Goal: Find specific page/section: Find specific page/section

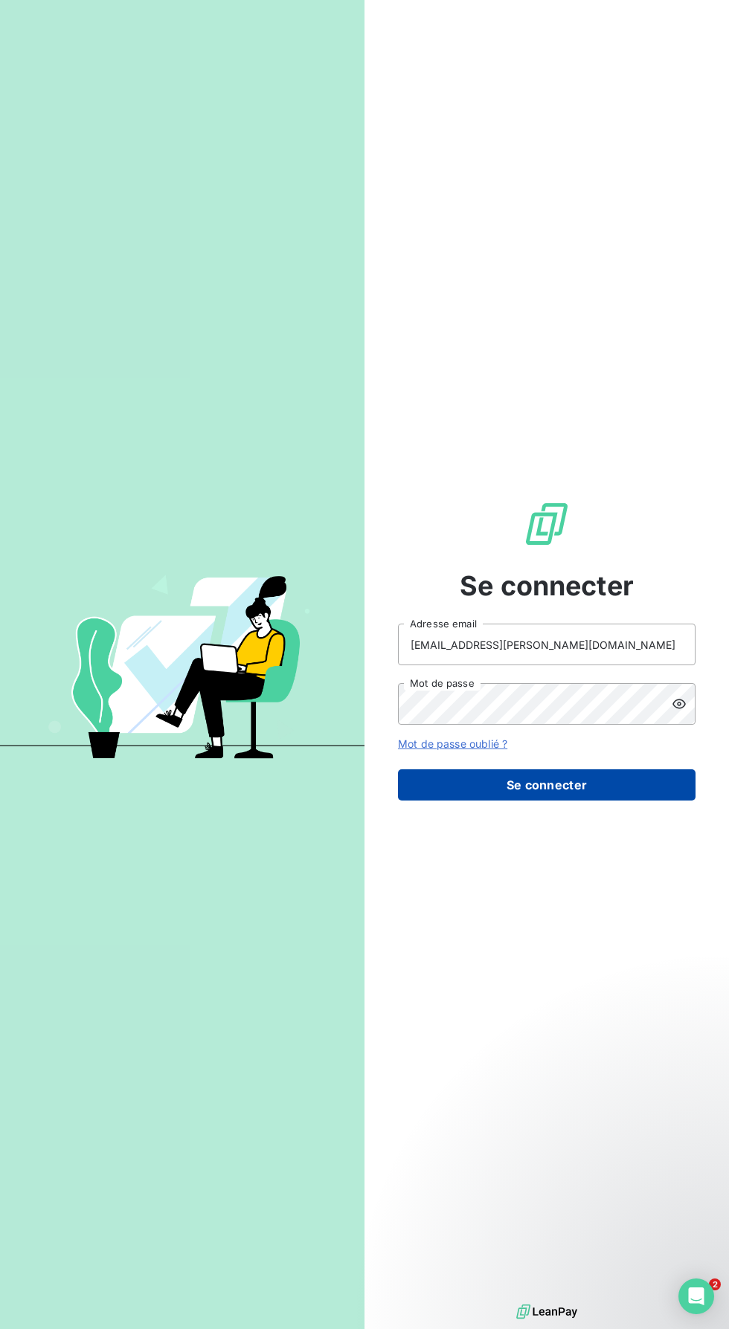
click at [695, 801] on button "Se connecter" at bounding box center [546, 784] width 297 height 31
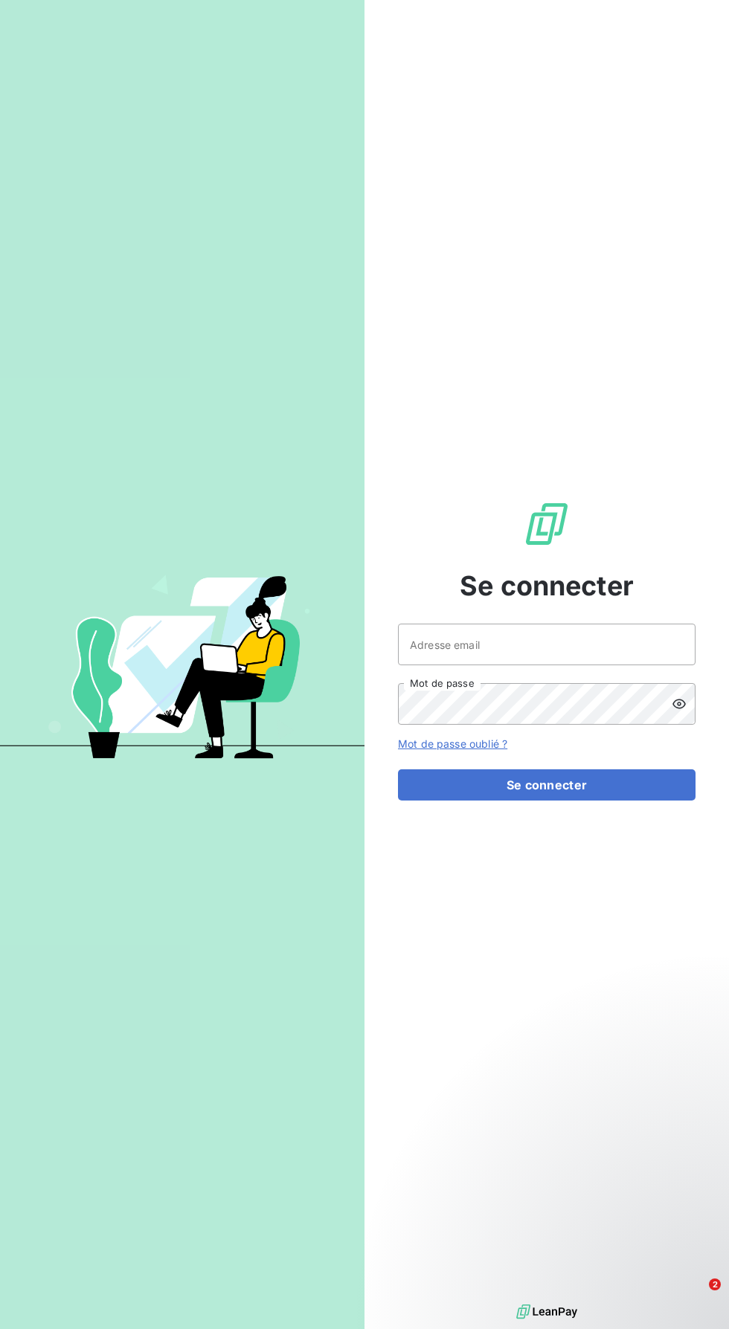
type input "[EMAIL_ADDRESS][PERSON_NAME][DOMAIN_NAME]"
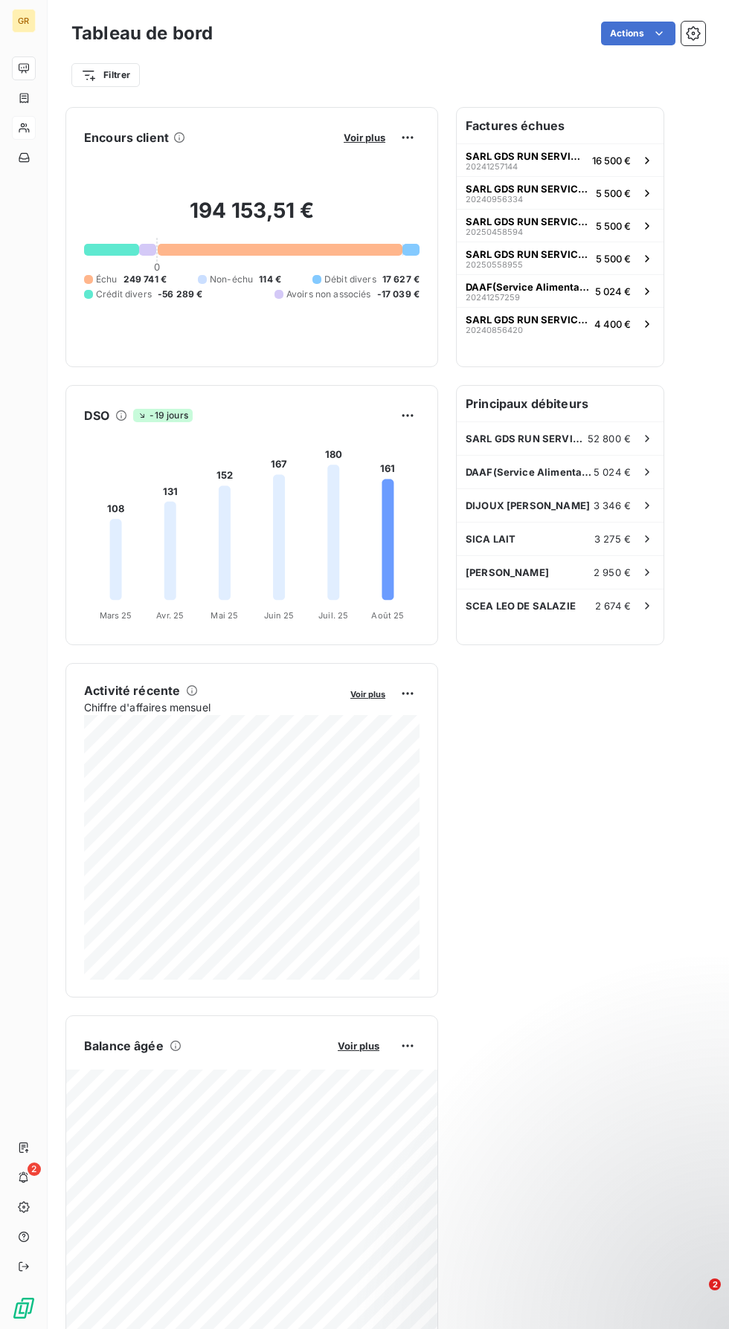
click at [30, 134] on icon at bounding box center [24, 128] width 13 height 12
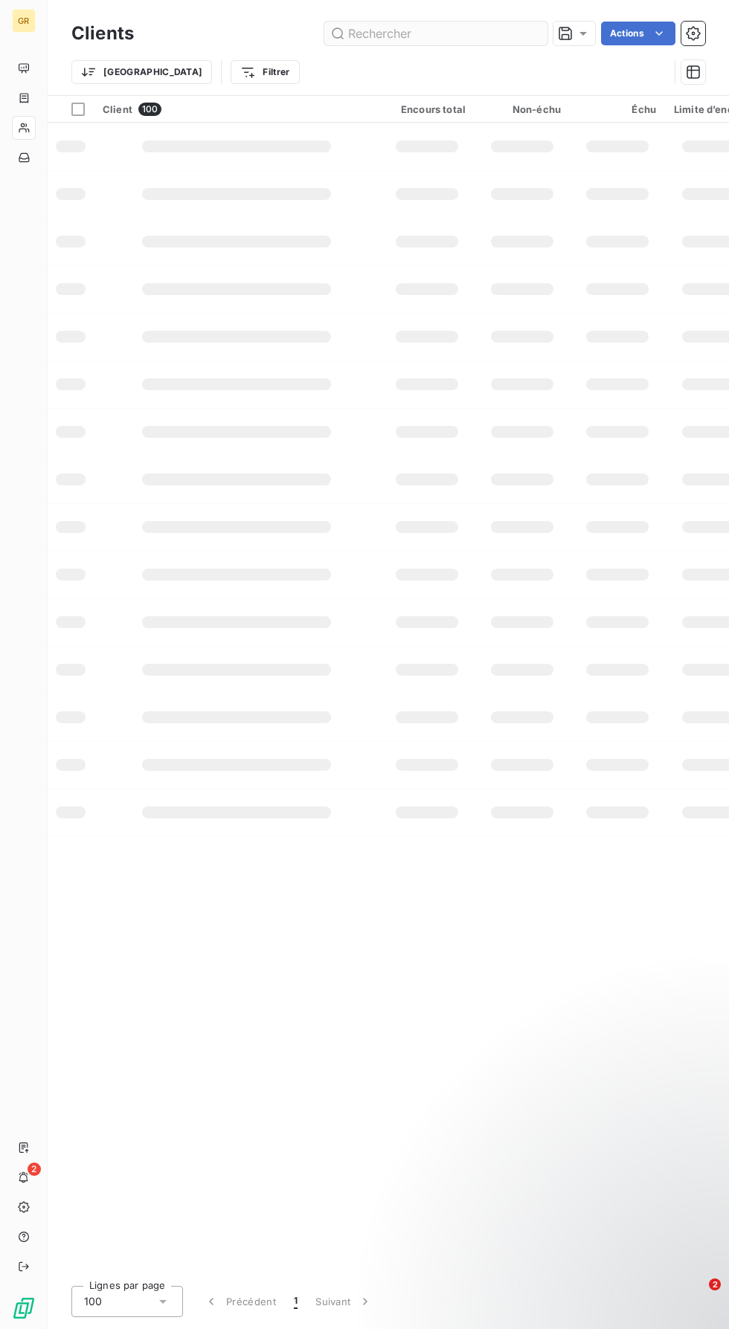
click at [446, 37] on input "text" at bounding box center [435, 34] width 223 height 24
type input "EARL LES ca"
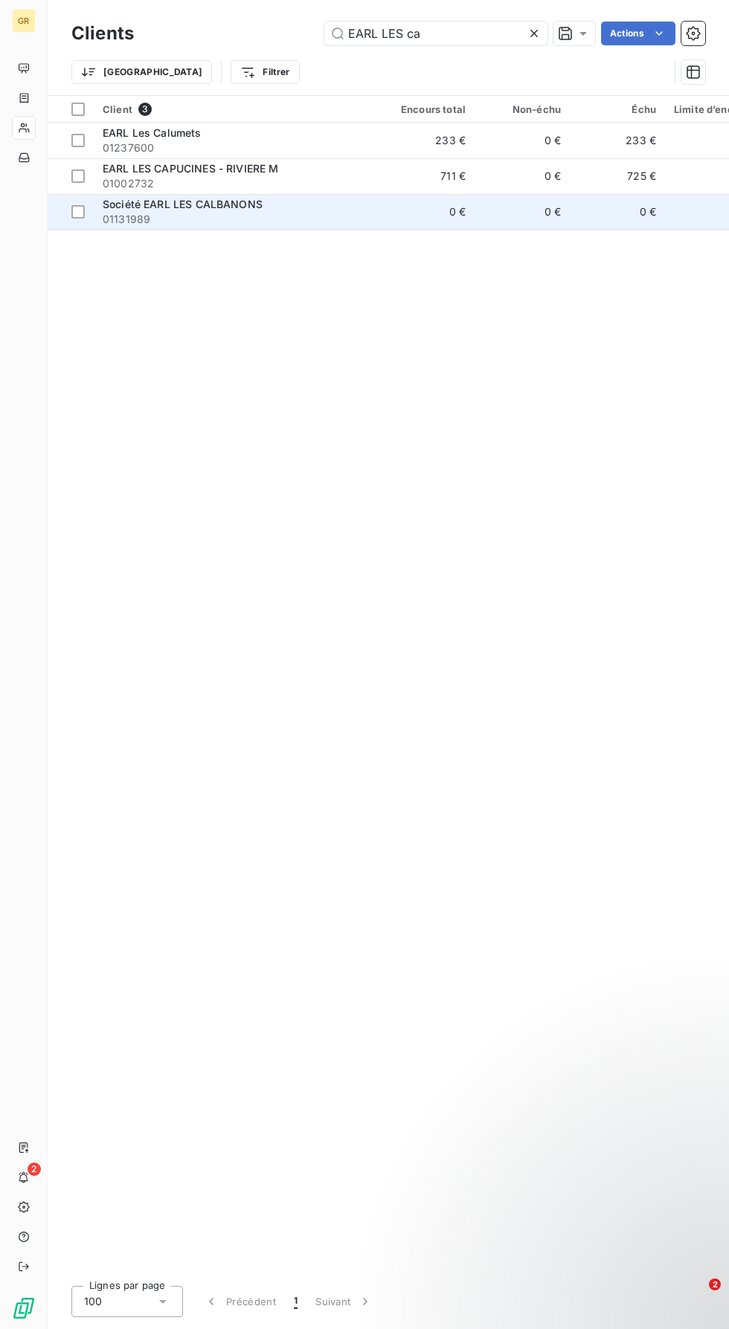
click at [149, 214] on span "01131989" at bounding box center [237, 219] width 268 height 15
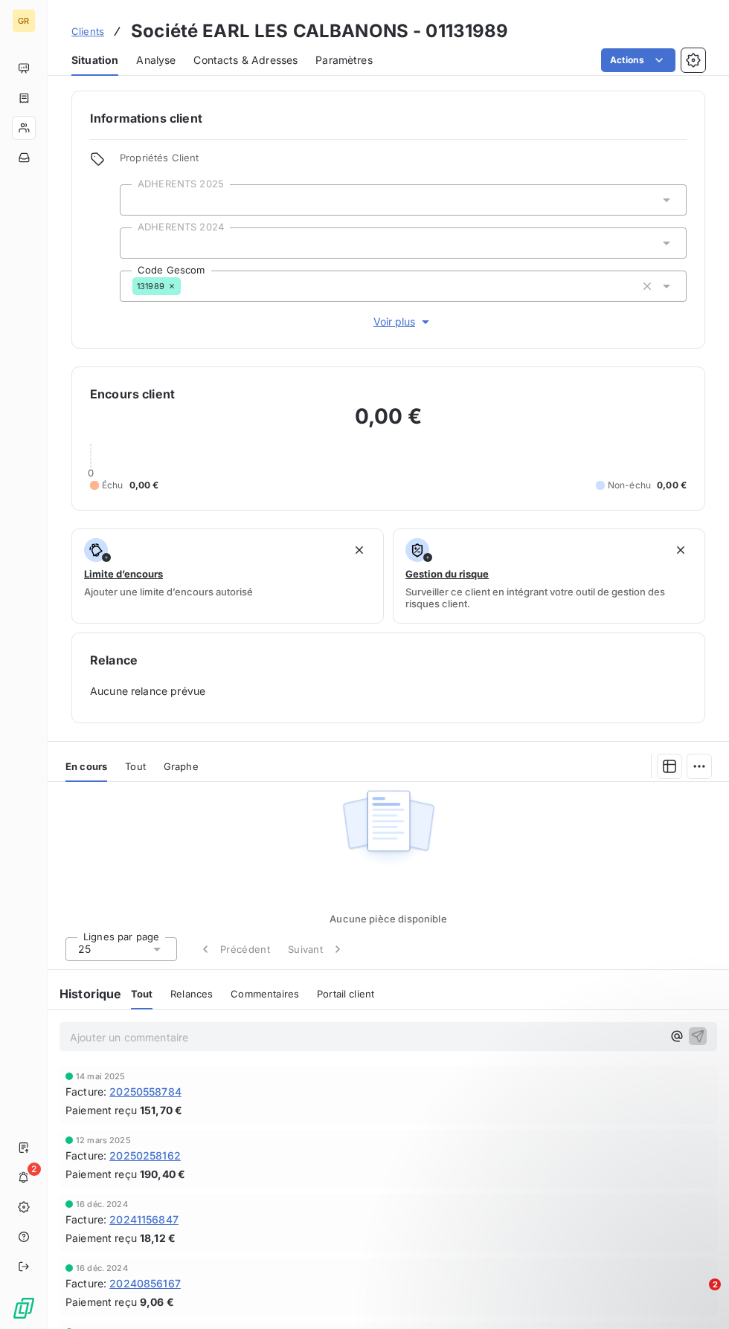
click at [170, 1100] on span "20250558784" at bounding box center [145, 1092] width 72 height 16
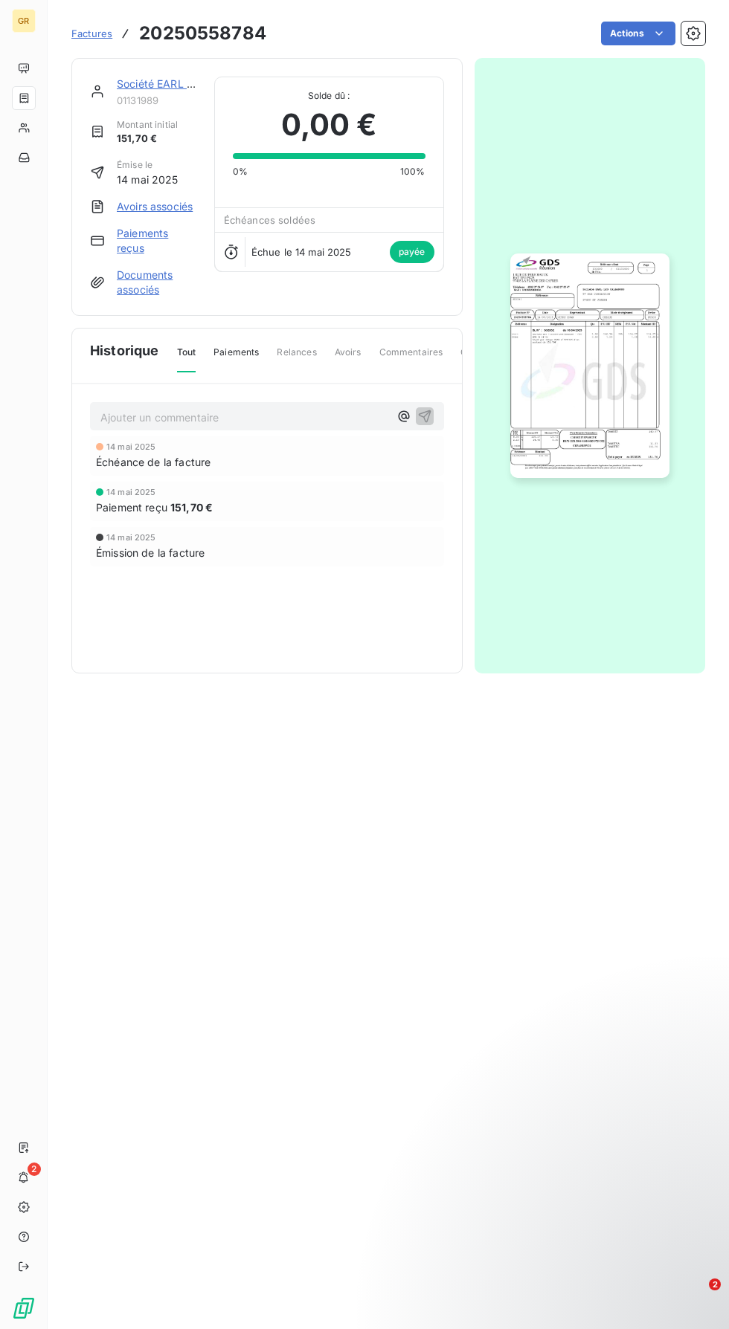
click at [589, 364] on img "button" at bounding box center [589, 366] width 159 height 225
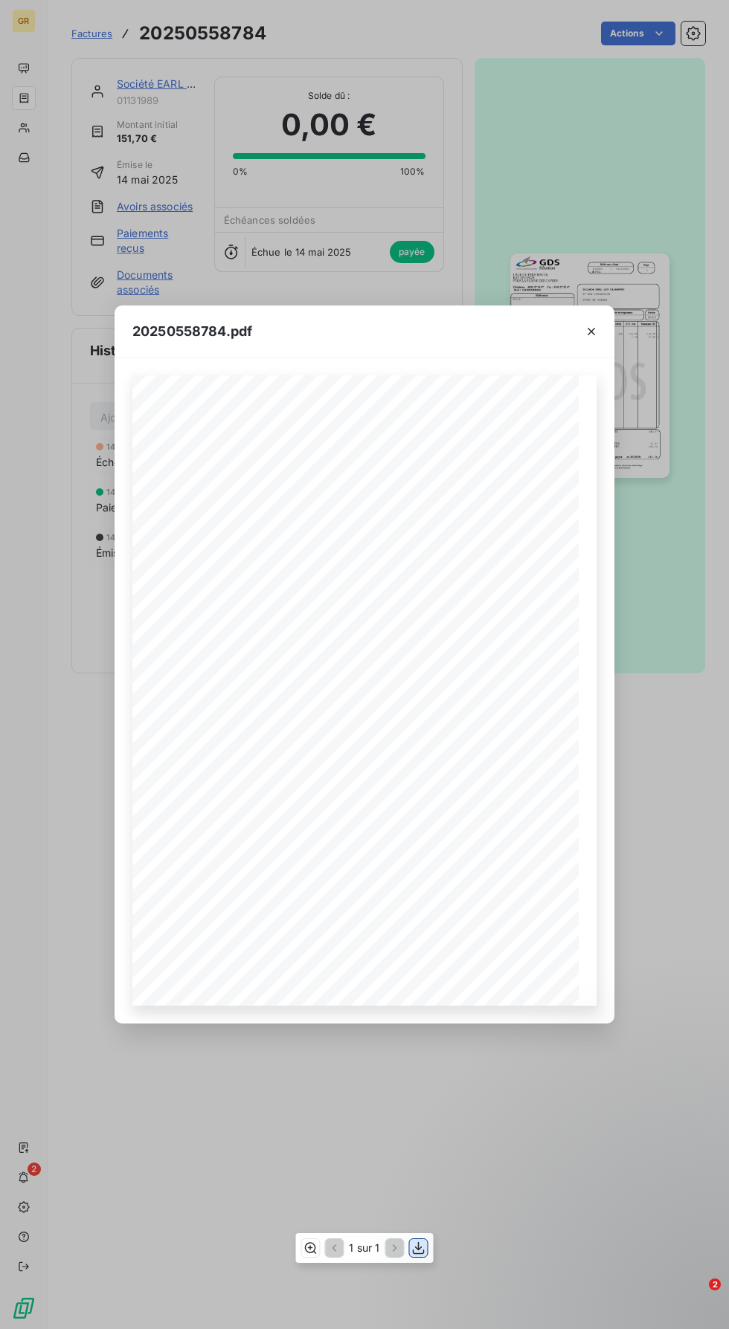
click at [425, 1254] on icon "button" at bounding box center [419, 1248] width 12 height 13
